Goal: Transaction & Acquisition: Purchase product/service

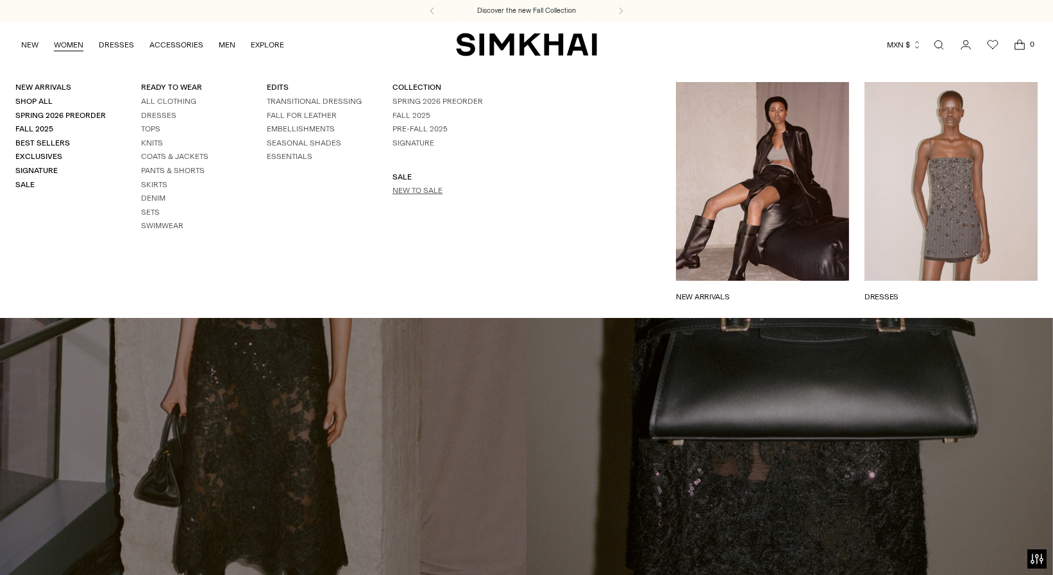
click at [428, 191] on link "New to Sale" at bounding box center [417, 190] width 50 height 9
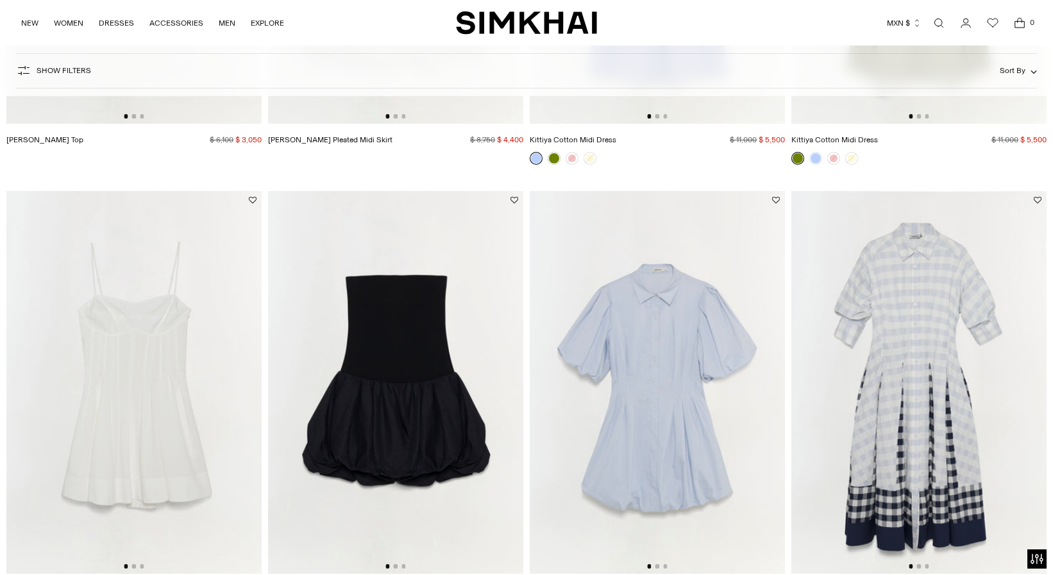
scroll to position [657, 0]
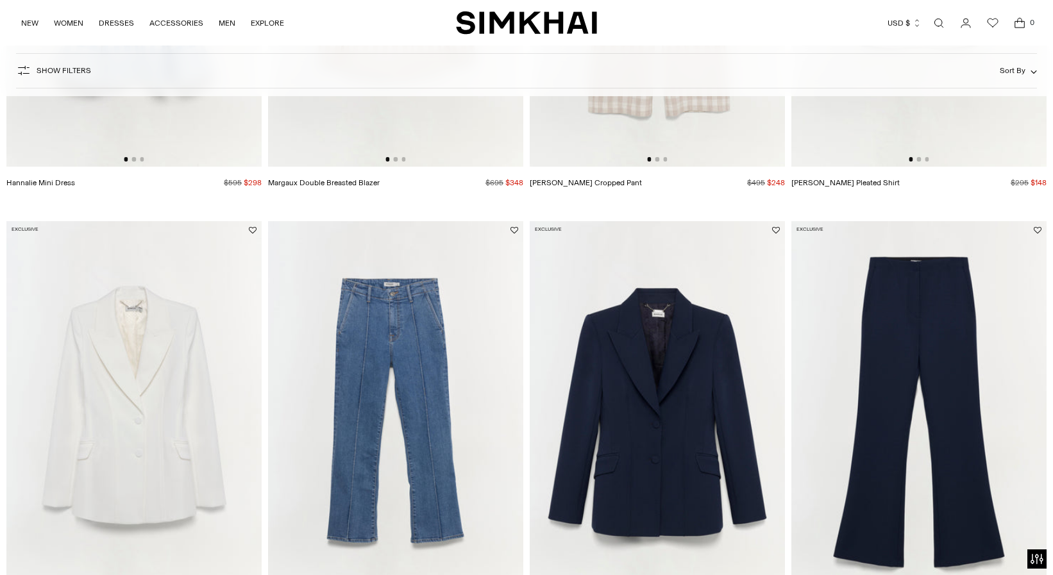
scroll to position [2476, 0]
